Goal: Task Accomplishment & Management: Use online tool/utility

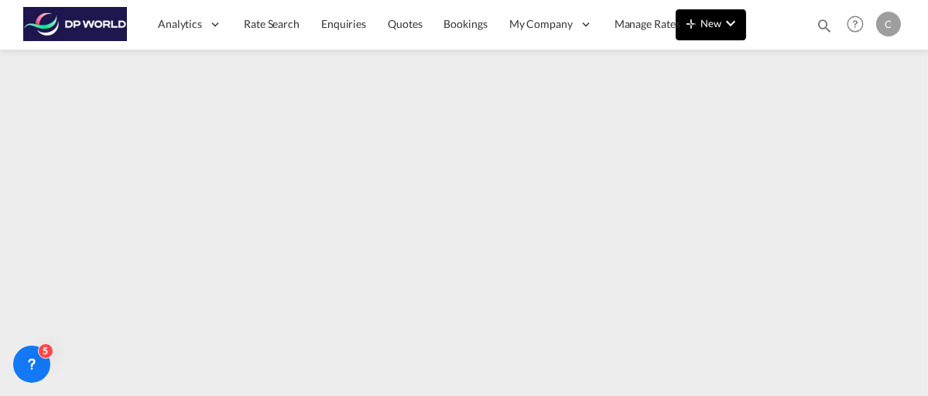
click at [741, 21] on button "New" at bounding box center [711, 24] width 70 height 31
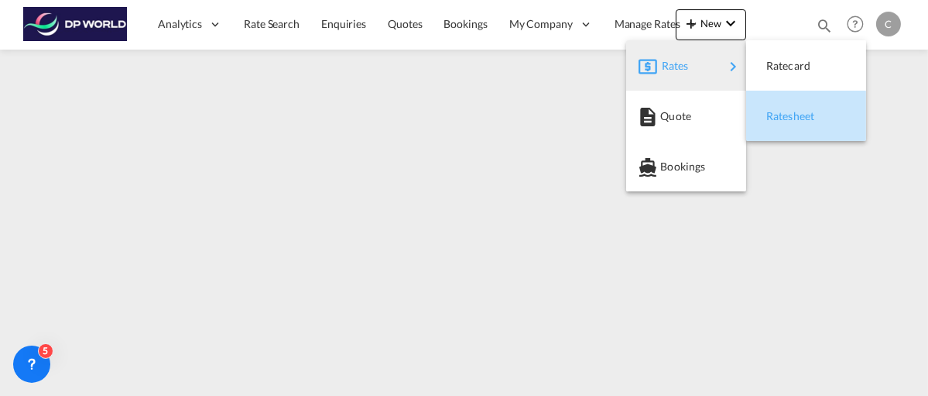
click at [784, 117] on span "Ratesheet" at bounding box center [774, 116] width 17 height 31
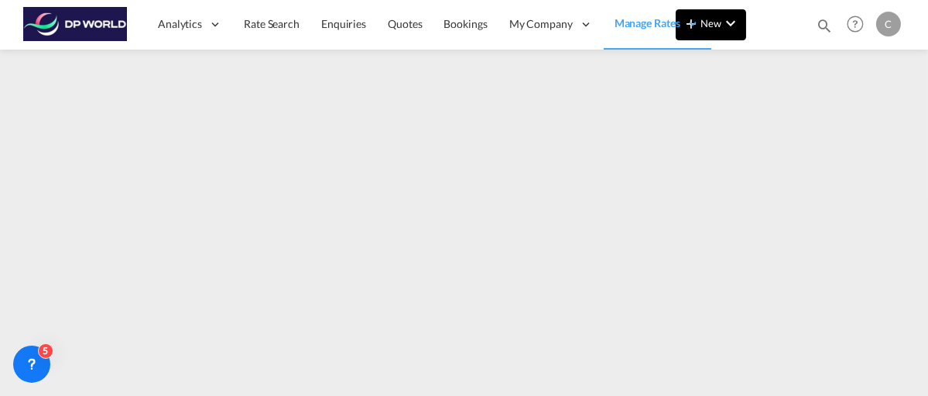
click at [729, 25] on md-icon "icon-chevron-down" at bounding box center [731, 23] width 19 height 19
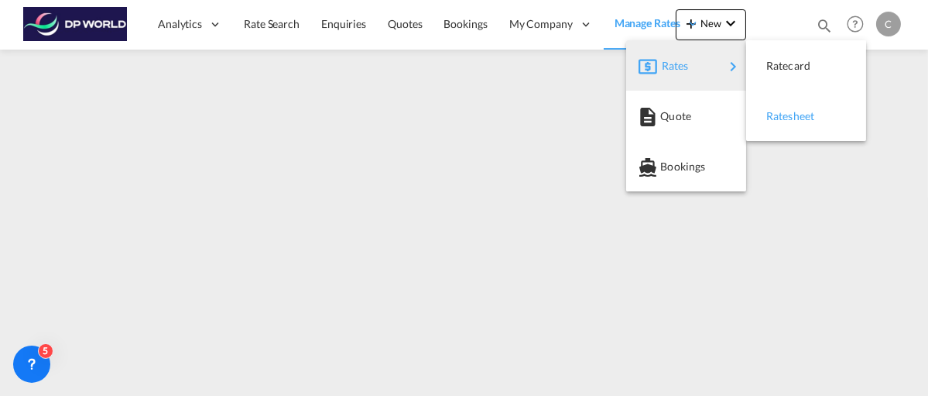
click at [784, 120] on span "Ratesheet" at bounding box center [774, 116] width 17 height 31
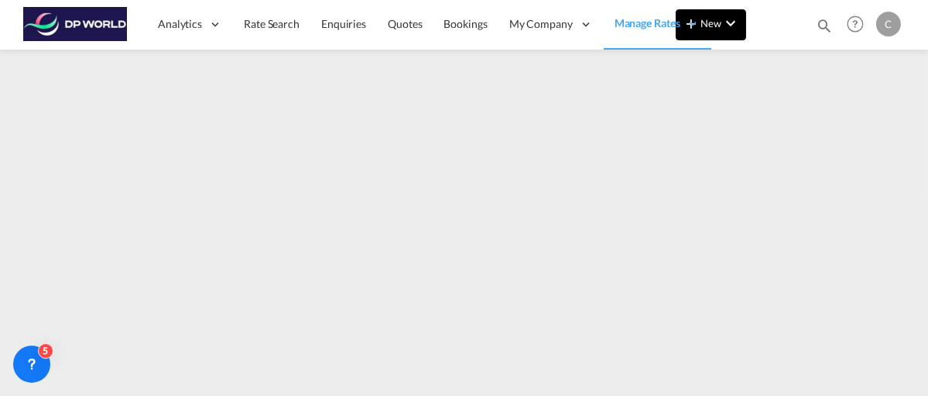
click at [729, 26] on md-icon "icon-chevron-down" at bounding box center [731, 23] width 19 height 19
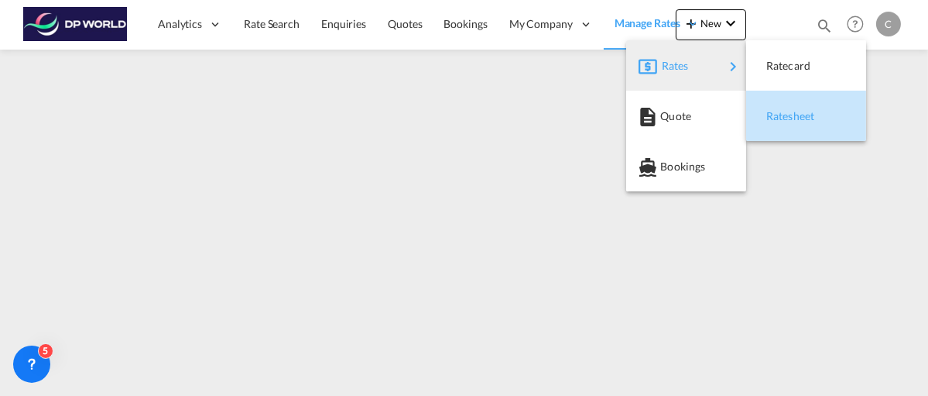
click at [784, 116] on span "Ratesheet" at bounding box center [774, 116] width 17 height 31
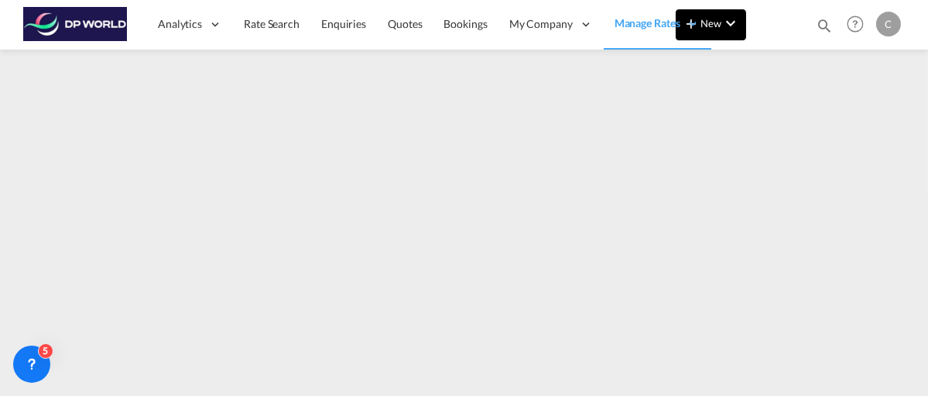
click at [731, 29] on md-icon "icon-chevron-down" at bounding box center [731, 23] width 19 height 19
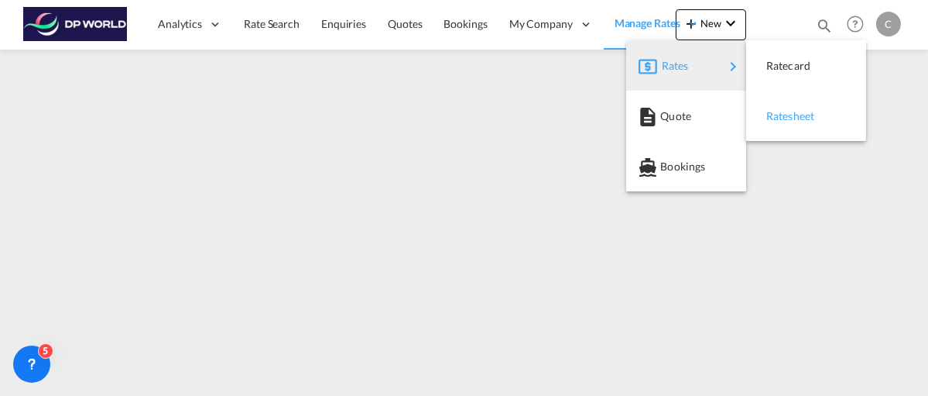
click at [780, 115] on span "Ratesheet" at bounding box center [774, 116] width 17 height 31
